Goal: Task Accomplishment & Management: Manage account settings

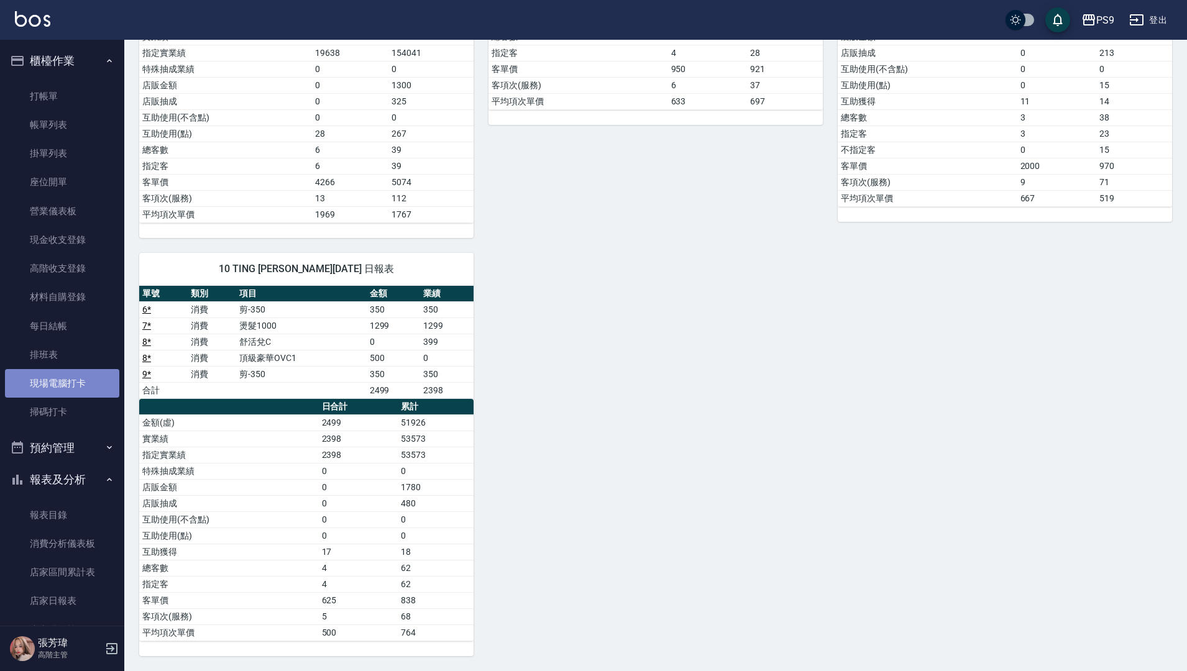
click at [70, 378] on link "現場電腦打卡" at bounding box center [62, 383] width 114 height 29
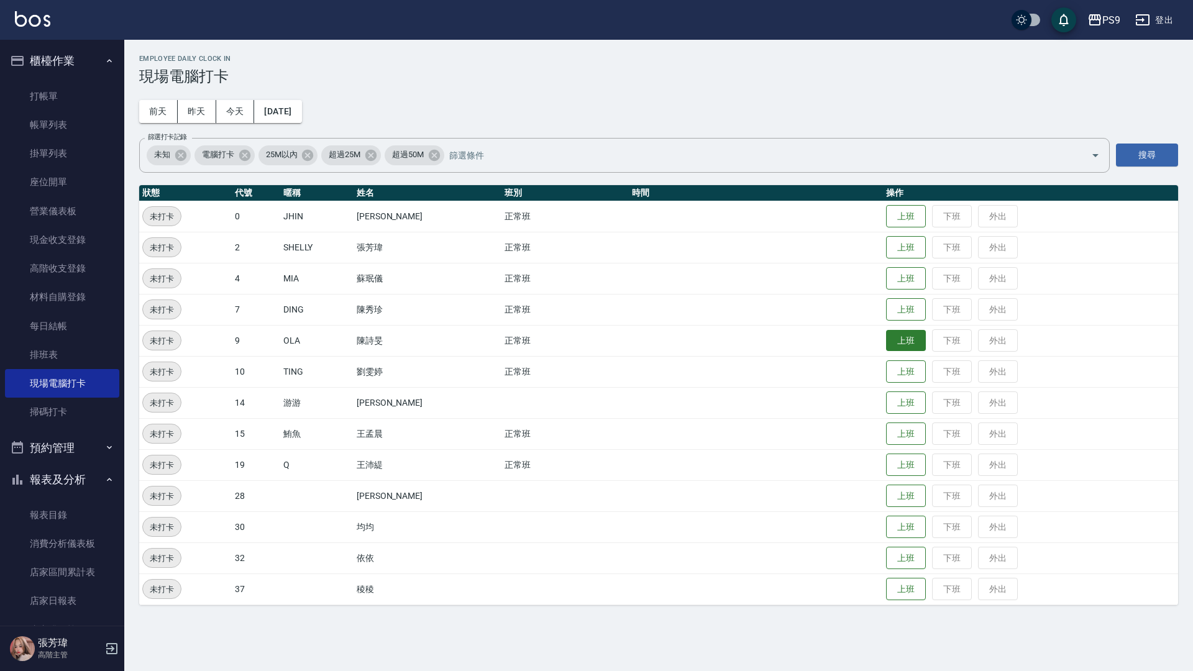
click at [895, 333] on button "上班" at bounding box center [906, 341] width 40 height 22
drag, startPoint x: 866, startPoint y: 0, endPoint x: 857, endPoint y: 2, distance: 9.5
click at [859, 1] on div "PS9 登出" at bounding box center [596, 20] width 1193 height 40
click at [892, 276] on button "上班" at bounding box center [906, 279] width 40 height 22
click at [913, 311] on button "上班" at bounding box center [906, 310] width 40 height 22
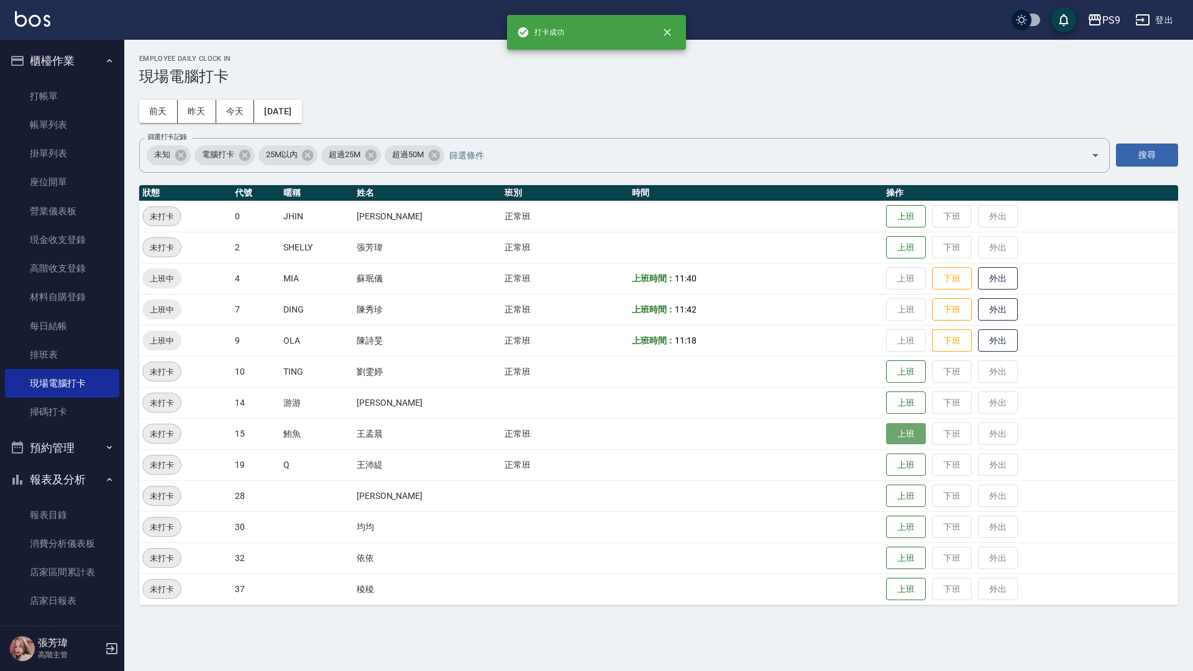
click at [893, 442] on button "上班" at bounding box center [906, 434] width 40 height 22
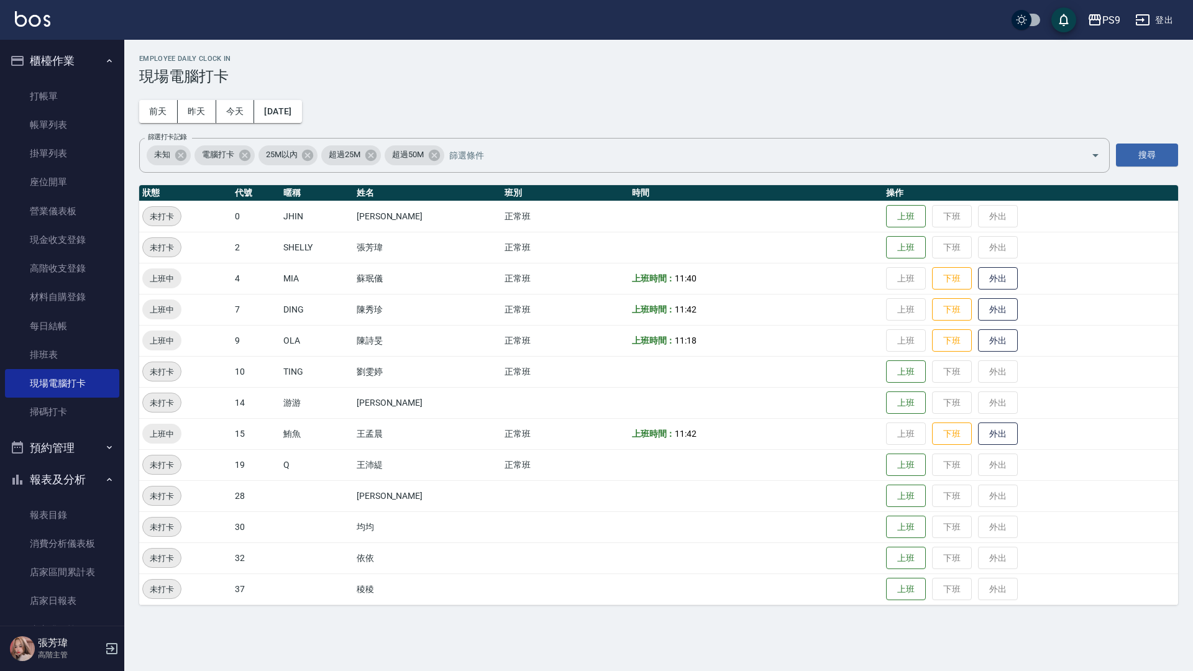
click at [281, 627] on div "Employee Daily Clock In 現場電腦打卡 [DATE] [DATE] [DATE] [DATE] 篩選打卡記錄 未知 電腦打卡 25M以內…" at bounding box center [596, 335] width 1193 height 671
drag, startPoint x: 315, startPoint y: 644, endPoint x: 264, endPoint y: 595, distance: 70.7
click at [306, 635] on div "Employee Daily Clock In 現場電腦打卡 [DATE] [DATE] [DATE] [DATE] 篩選打卡記錄 未知 電腦打卡 25M以內…" at bounding box center [596, 335] width 1193 height 671
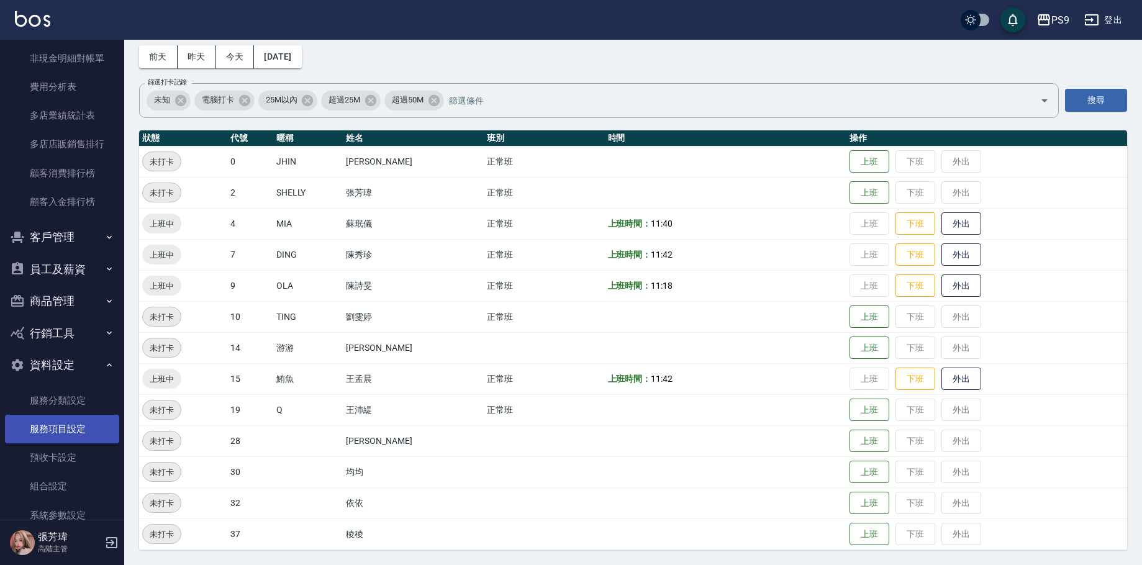
scroll to position [1553, 0]
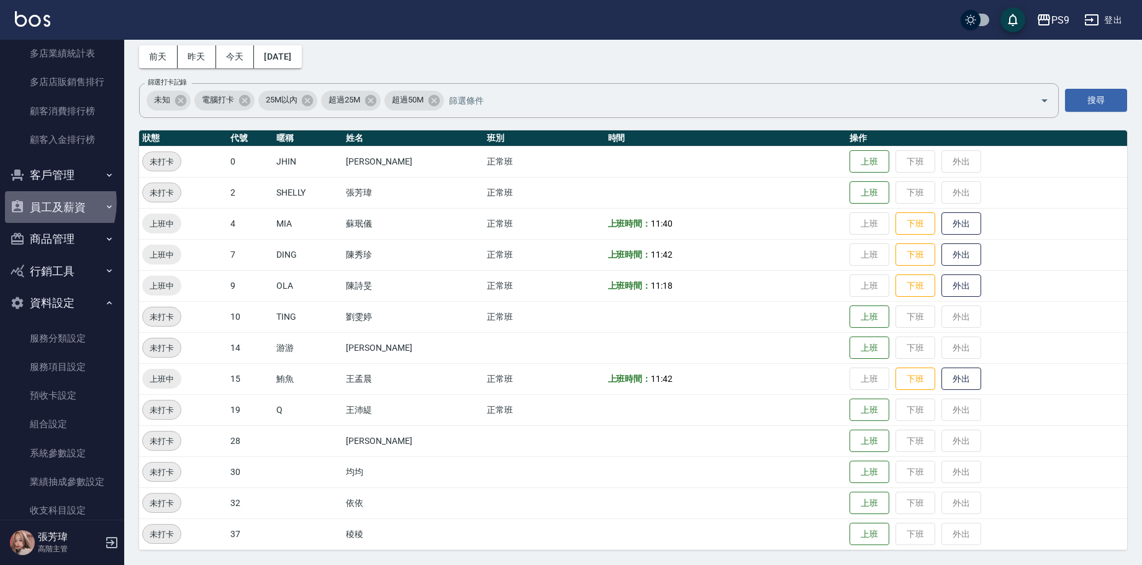
click at [35, 203] on button "員工及薪資" at bounding box center [62, 207] width 114 height 32
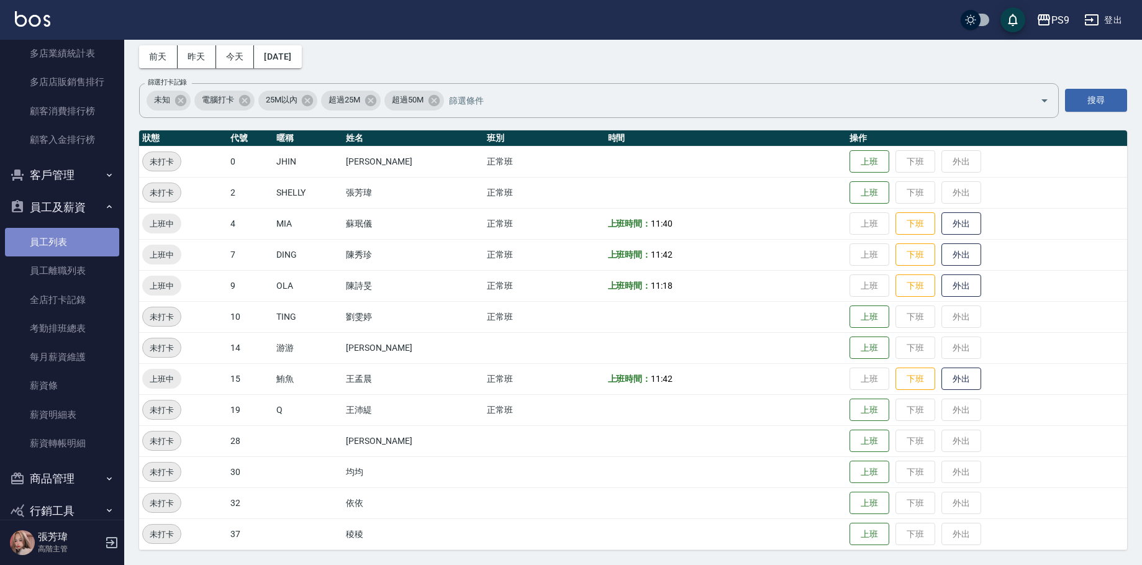
click at [61, 228] on link "員工列表" at bounding box center [62, 242] width 114 height 29
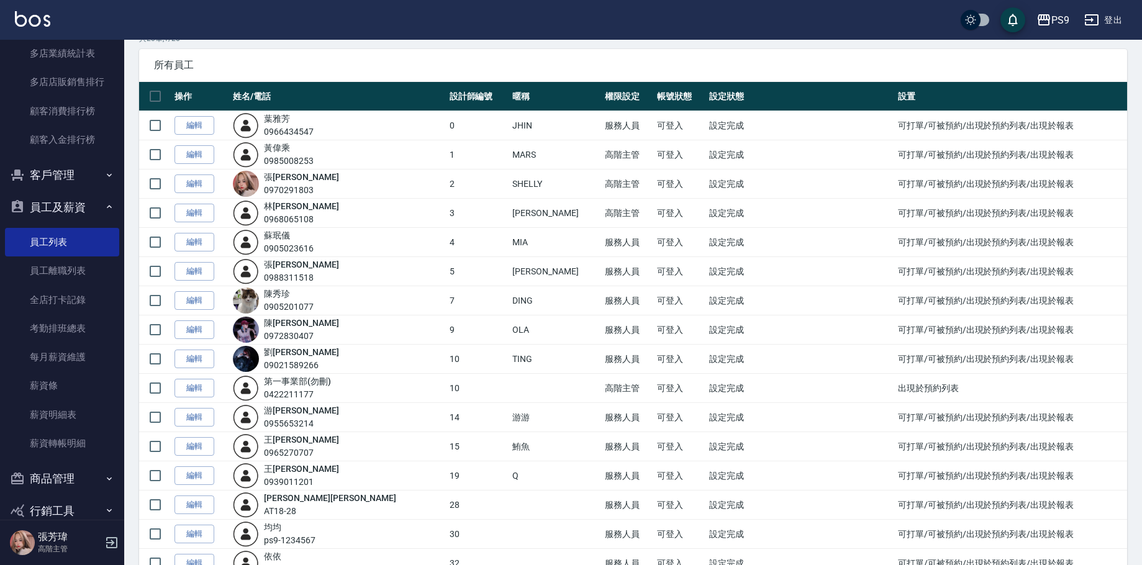
scroll to position [124, 0]
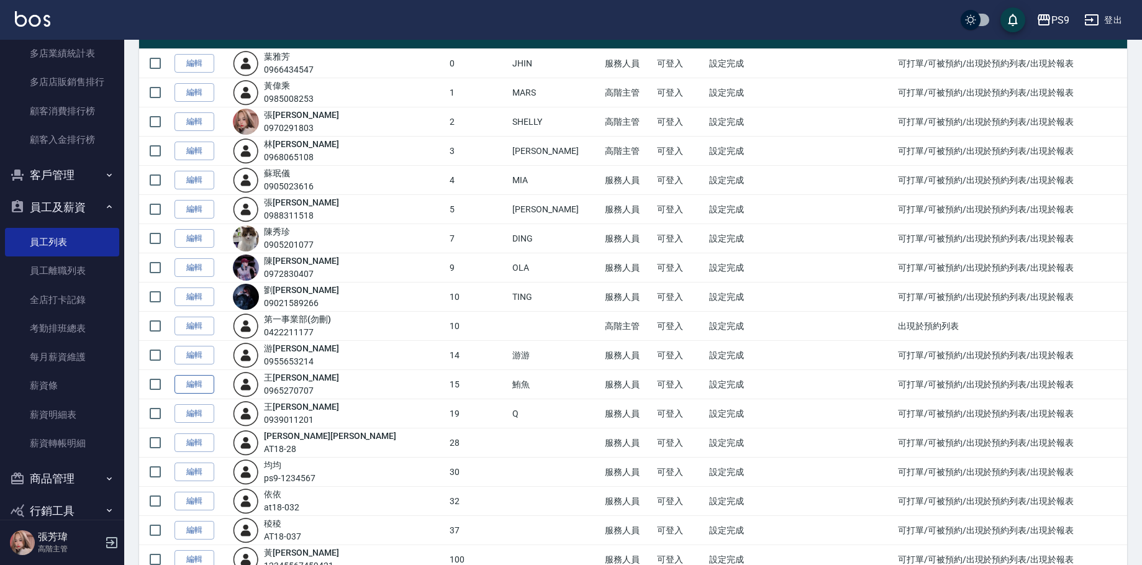
click at [194, 387] on link "編輯" at bounding box center [195, 384] width 40 height 19
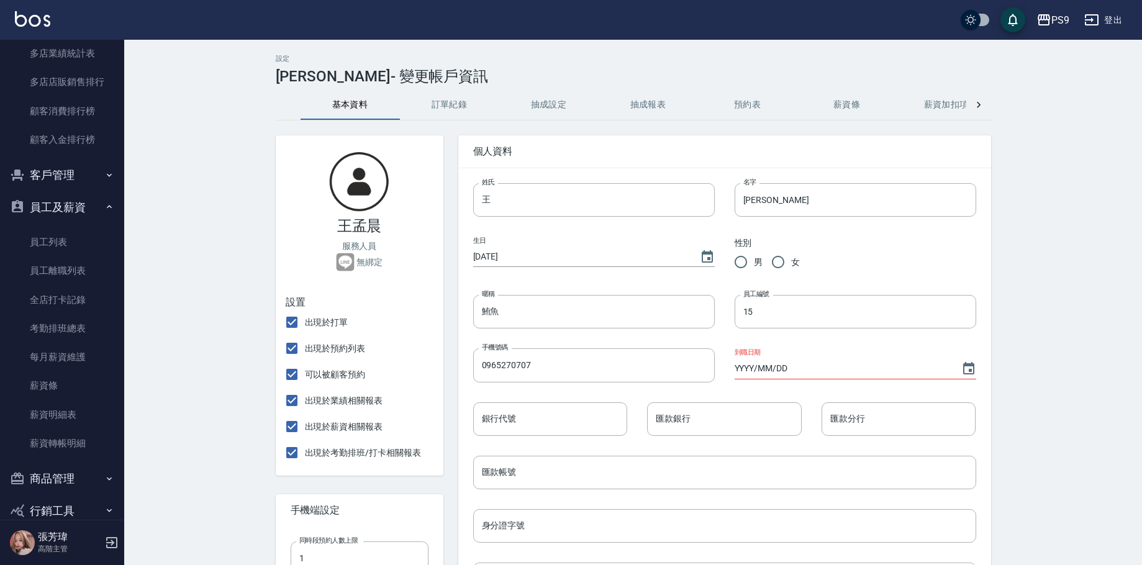
click at [846, 107] on button "薪資條" at bounding box center [847, 105] width 99 height 30
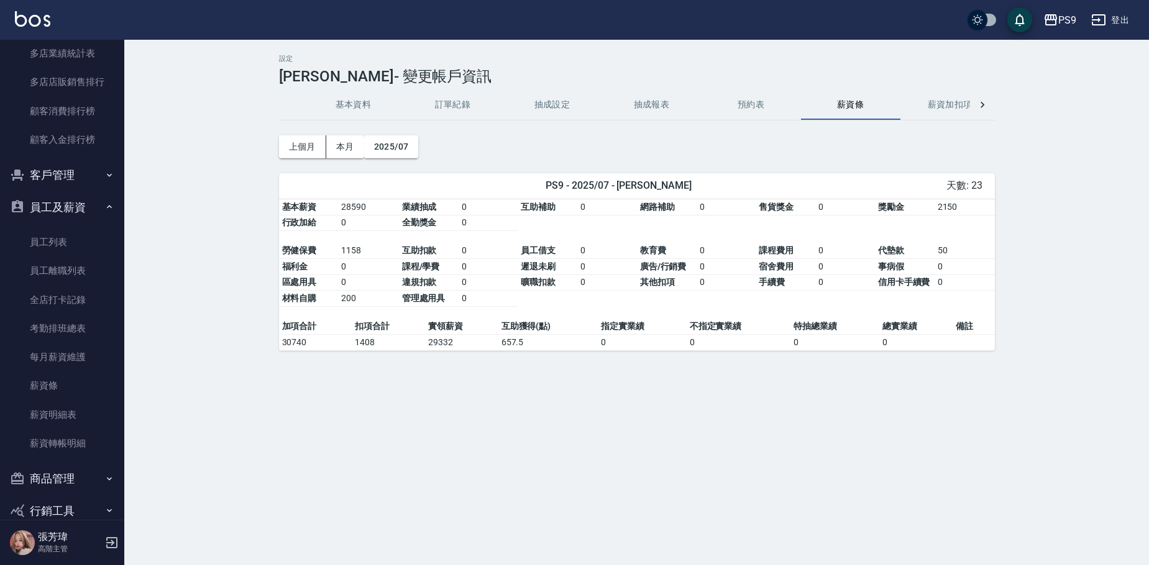
click at [945, 107] on button "薪資加扣項" at bounding box center [949, 105] width 99 height 30
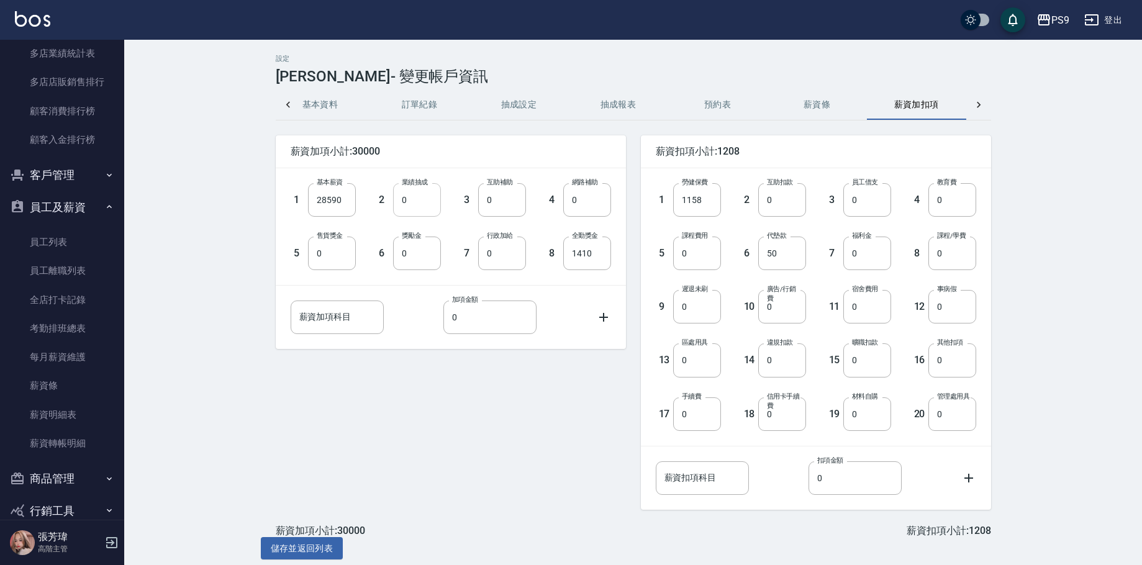
scroll to position [0, 30]
click at [596, 255] on input "1410" at bounding box center [587, 254] width 48 height 34
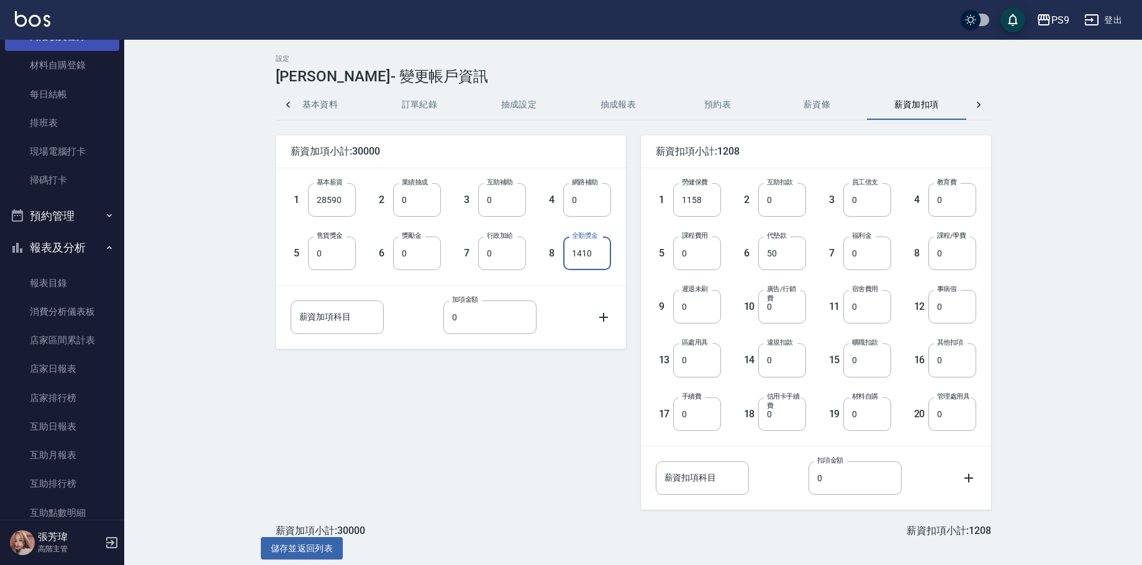
scroll to position [124, 0]
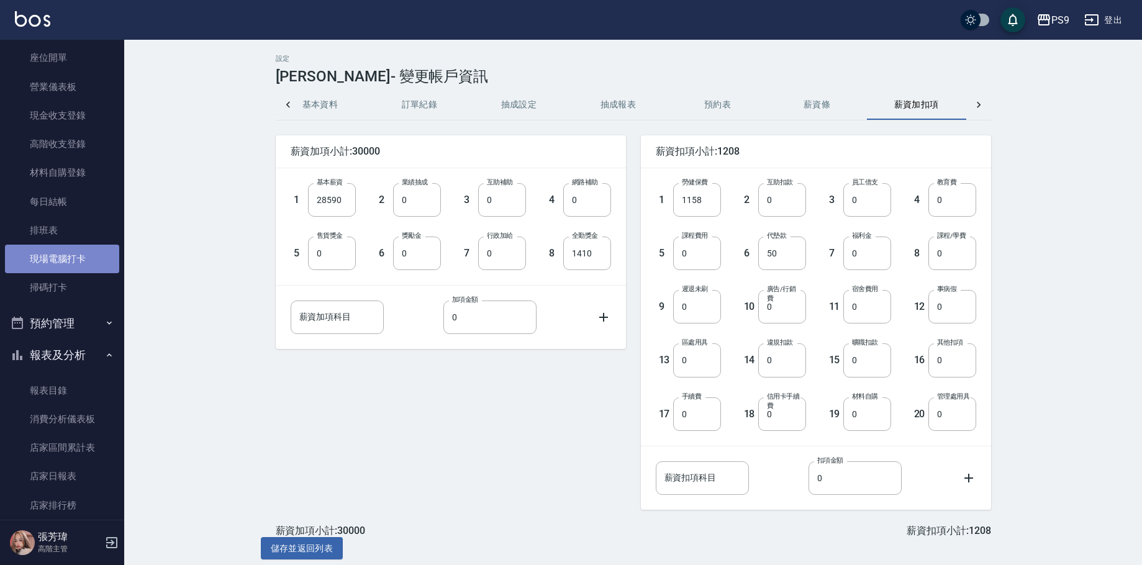
click at [75, 257] on link "現場電腦打卡" at bounding box center [62, 259] width 114 height 29
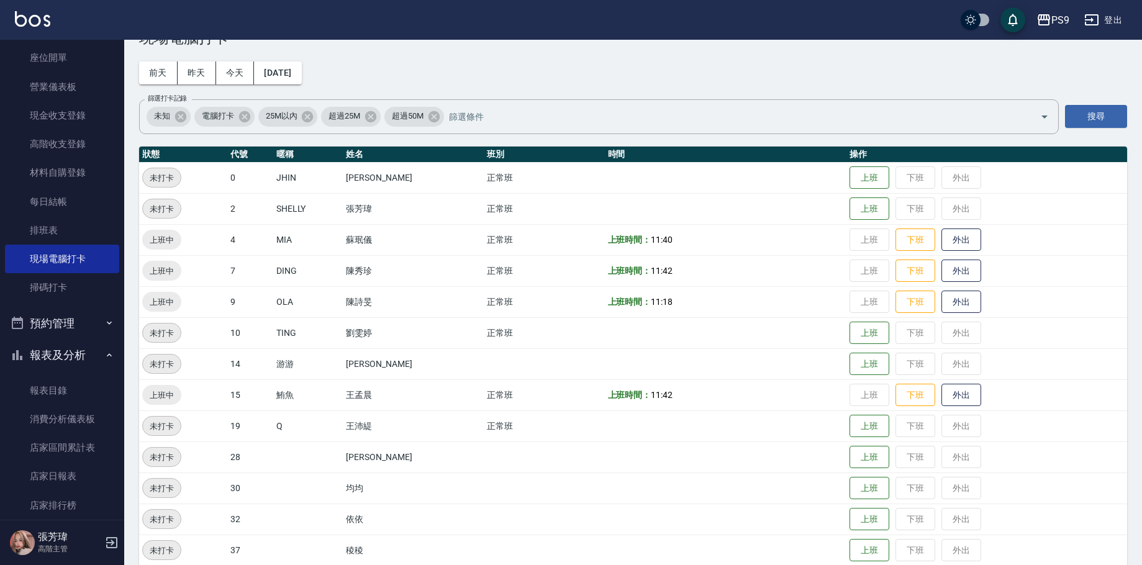
scroll to position [55, 0]
